Goal: Connect with others: Connect with others

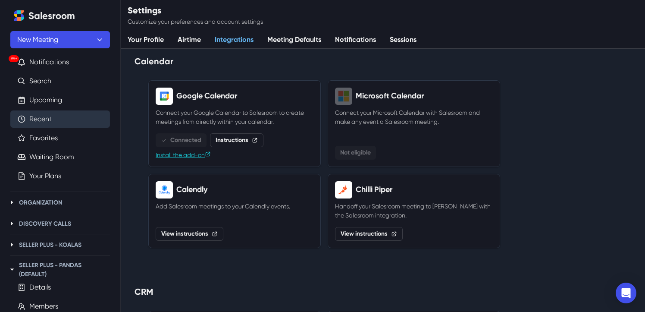
click at [52, 122] on link "Recent" at bounding box center [40, 119] width 22 height 10
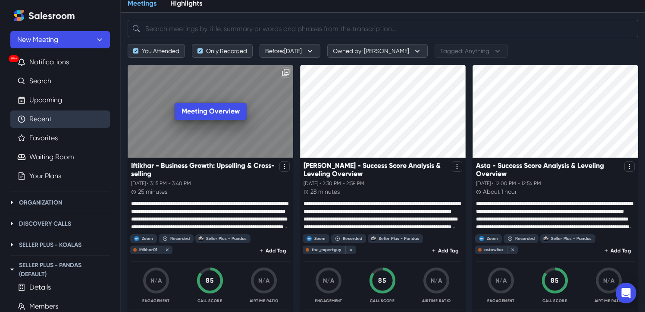
scroll to position [37, 0]
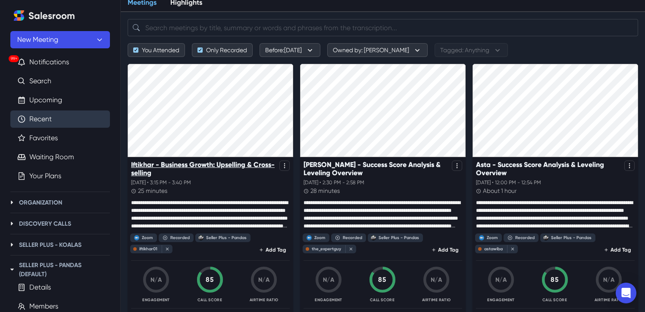
click at [206, 164] on p "Iftikhar - Business Growth: Upselling & Cross-selling" at bounding box center [203, 168] width 145 height 16
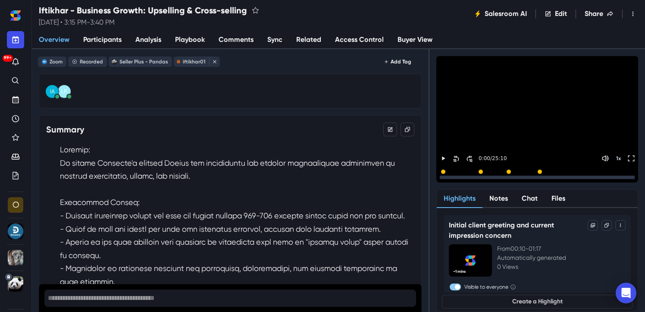
click at [276, 37] on link "Sync" at bounding box center [274, 40] width 29 height 18
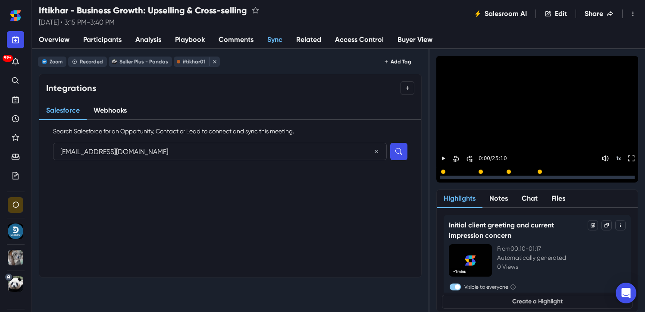
type input "[EMAIL_ADDRESS][DOMAIN_NAME]"
click at [390, 143] on button "Search" at bounding box center [398, 151] width 17 height 17
click at [392, 187] on button "Connect" at bounding box center [391, 188] width 34 height 10
